Goal: Transaction & Acquisition: Book appointment/travel/reservation

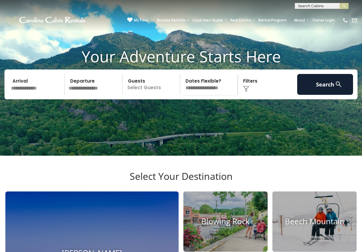
scroll to position [26, 0]
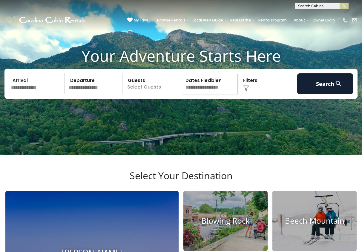
click at [49, 94] on input "text" at bounding box center [37, 84] width 56 height 21
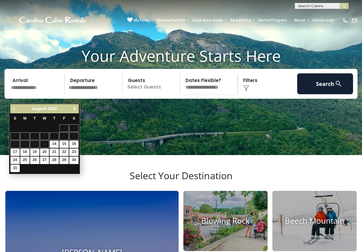
click at [74, 109] on span "Next" at bounding box center [74, 109] width 5 height 5
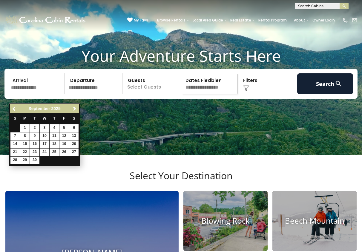
click at [74, 109] on span "Next" at bounding box center [74, 109] width 5 height 5
click at [66, 129] on link "3" at bounding box center [63, 128] width 9 height 7
type input "*******"
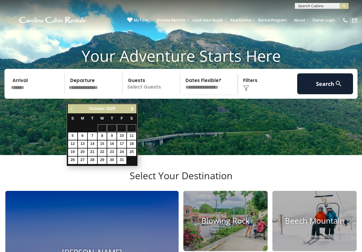
click at [75, 135] on link "5" at bounding box center [72, 136] width 9 height 7
type input "*******"
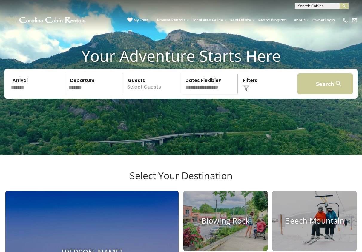
click at [321, 93] on button "Search" at bounding box center [325, 84] width 56 height 21
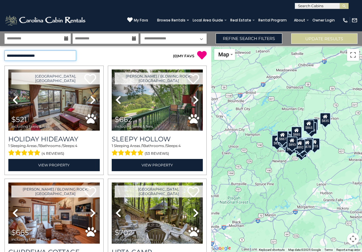
select select "**********"
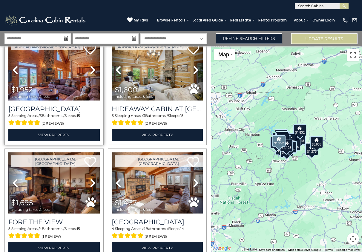
scroll to position [1167, 0]
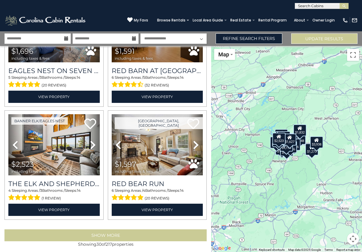
click at [105, 230] on button "Show More" at bounding box center [105, 236] width 202 height 12
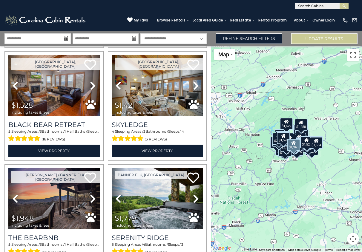
scroll to position [2053, 0]
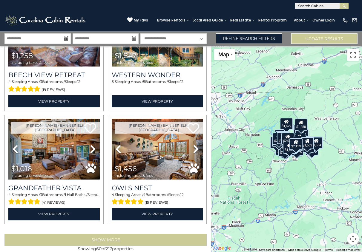
click at [105, 234] on button "Show More" at bounding box center [105, 240] width 202 height 12
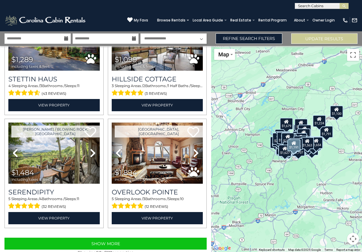
scroll to position [4928, 0]
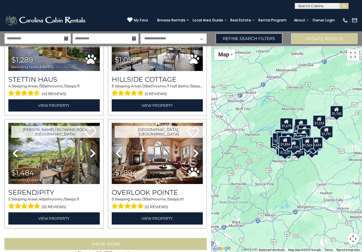
click at [131, 238] on button "Show More" at bounding box center [105, 244] width 202 height 12
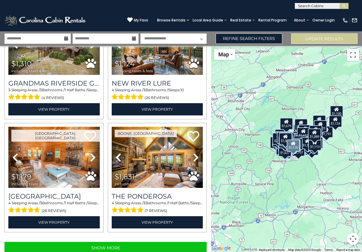
scroll to position [6623, 0]
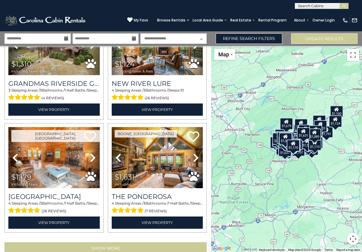
click at [111, 243] on button "Show More" at bounding box center [105, 249] width 202 height 12
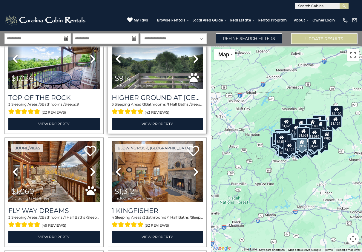
scroll to position [7741, 0]
